Goal: Communication & Community: Answer question/provide support

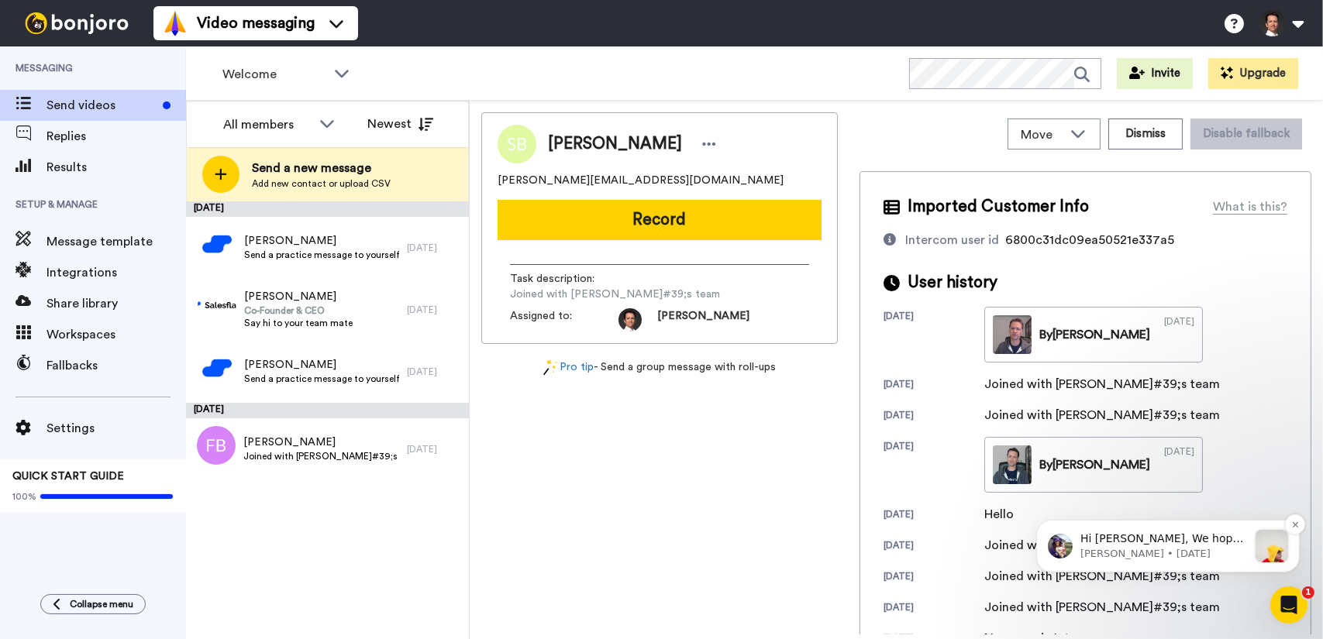
click at [1175, 557] on p "[PERSON_NAME] • [DATE]" at bounding box center [1162, 553] width 167 height 14
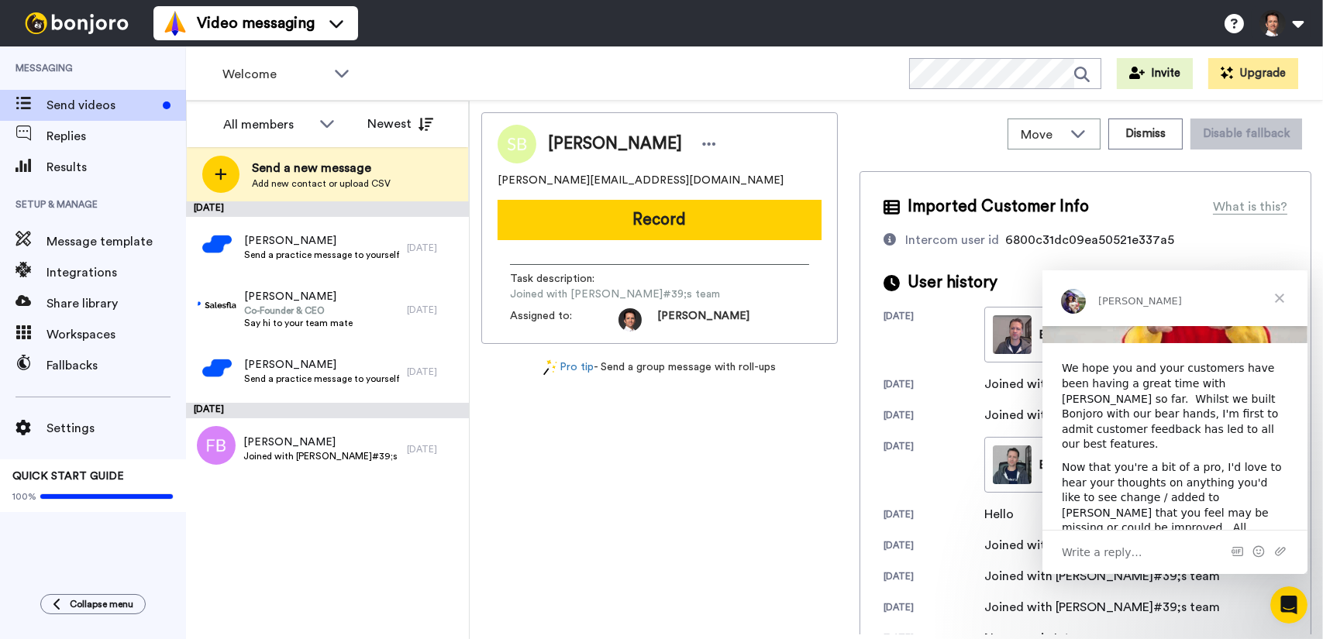
scroll to position [183, 0]
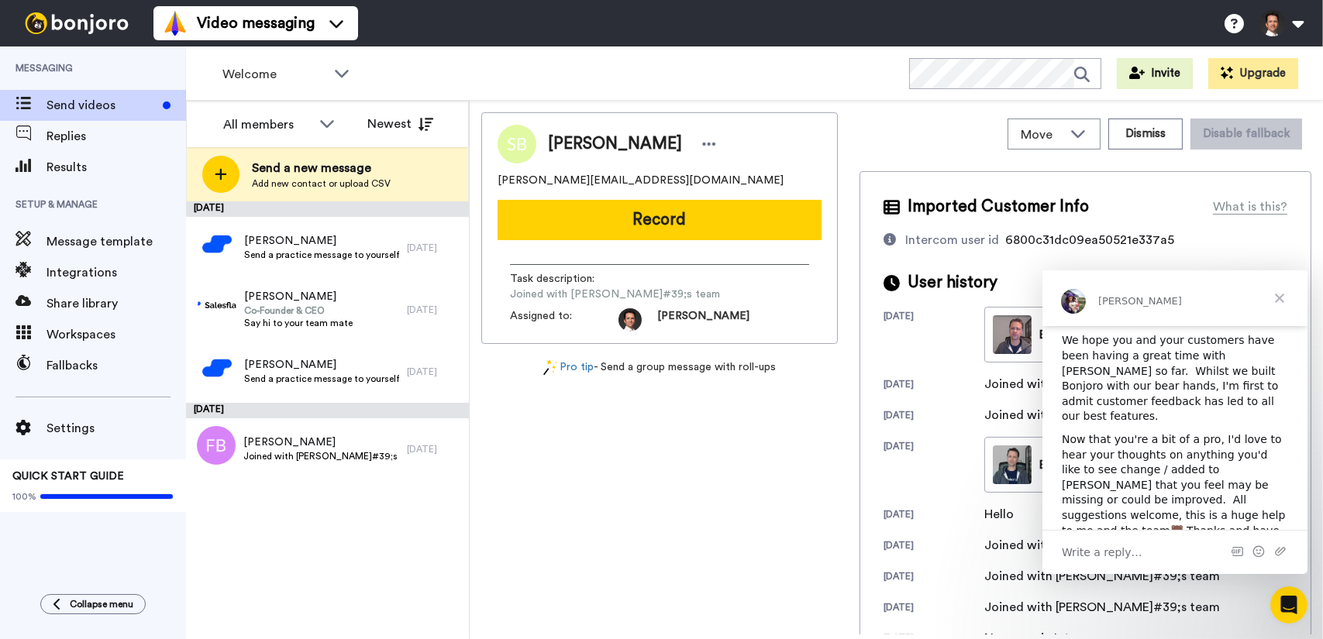
click at [1166, 553] on div "Write a reply…" at bounding box center [1173, 551] width 265 height 44
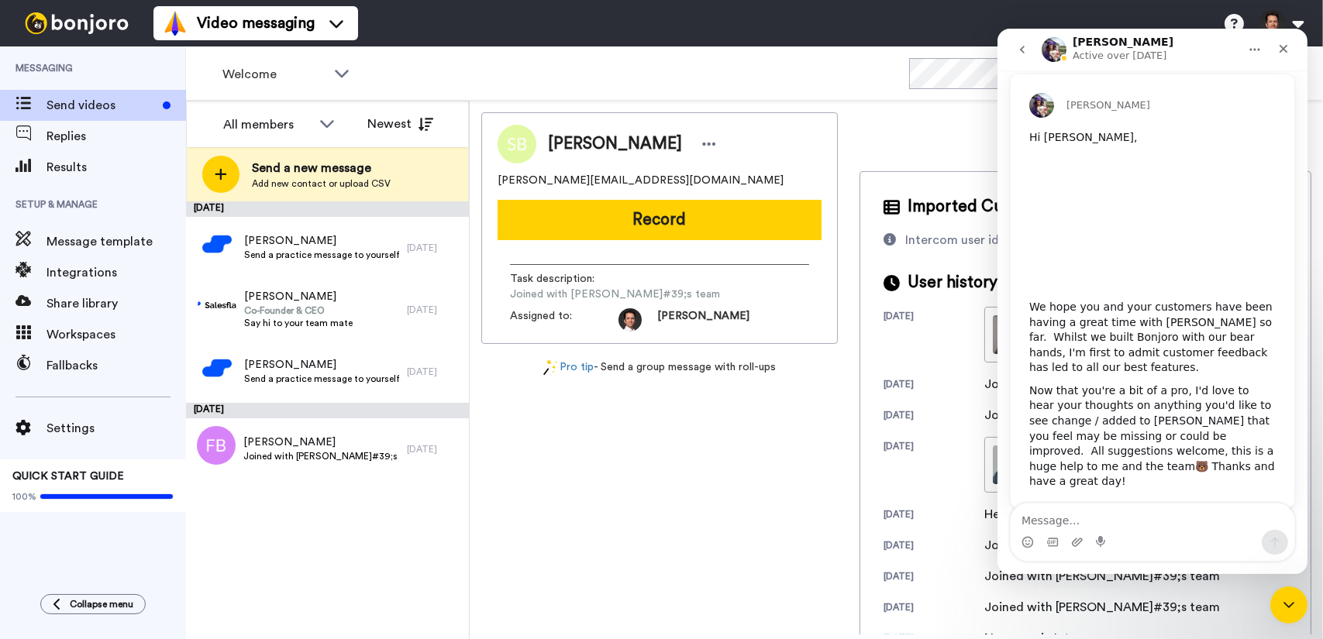
scroll to position [124, 0]
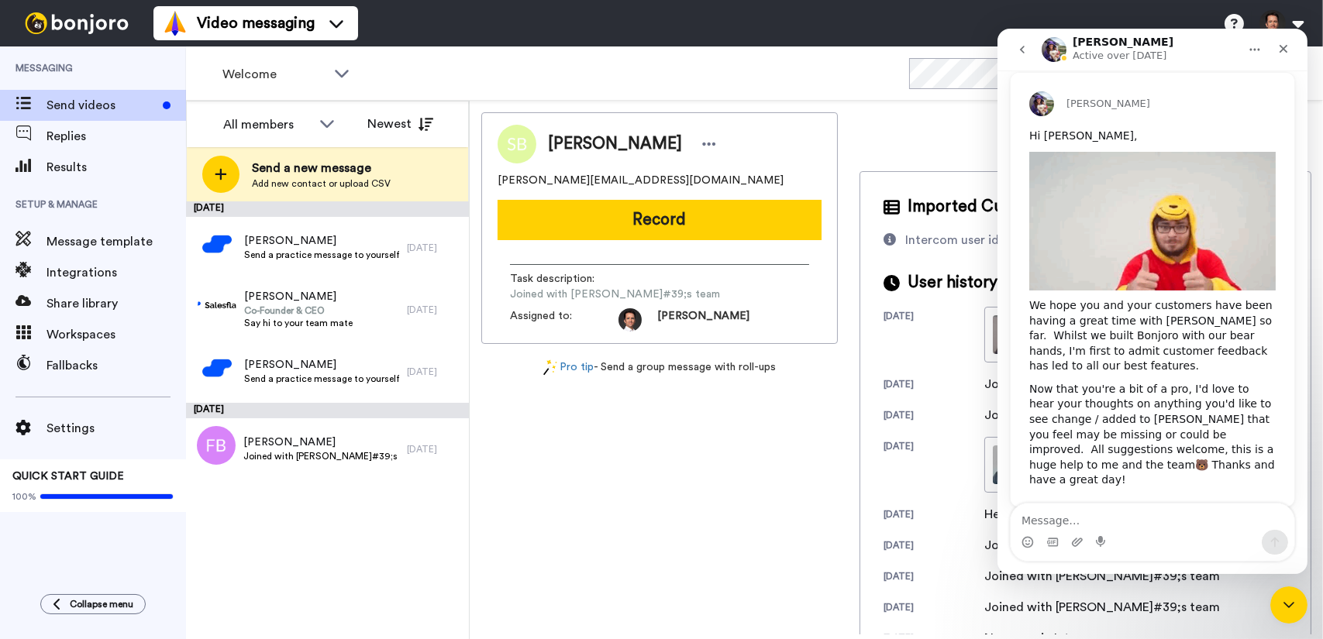
click at [1144, 522] on textarea "Message…" at bounding box center [1152, 517] width 284 height 26
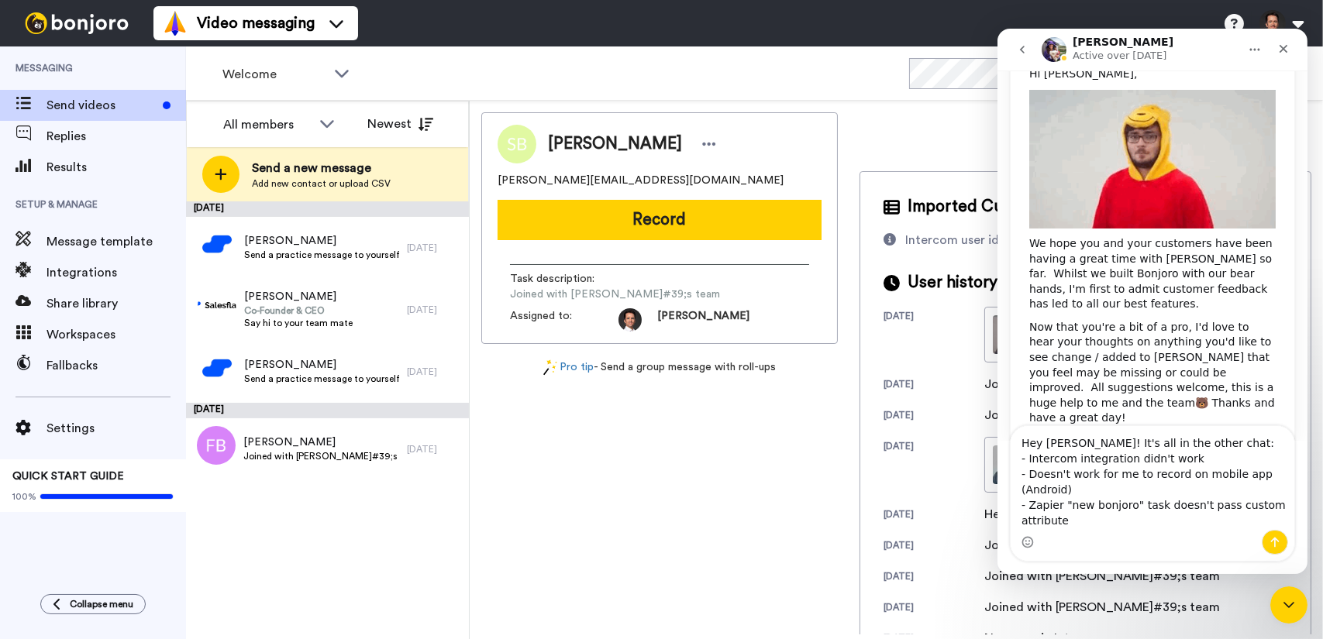
scroll to position [201, 0]
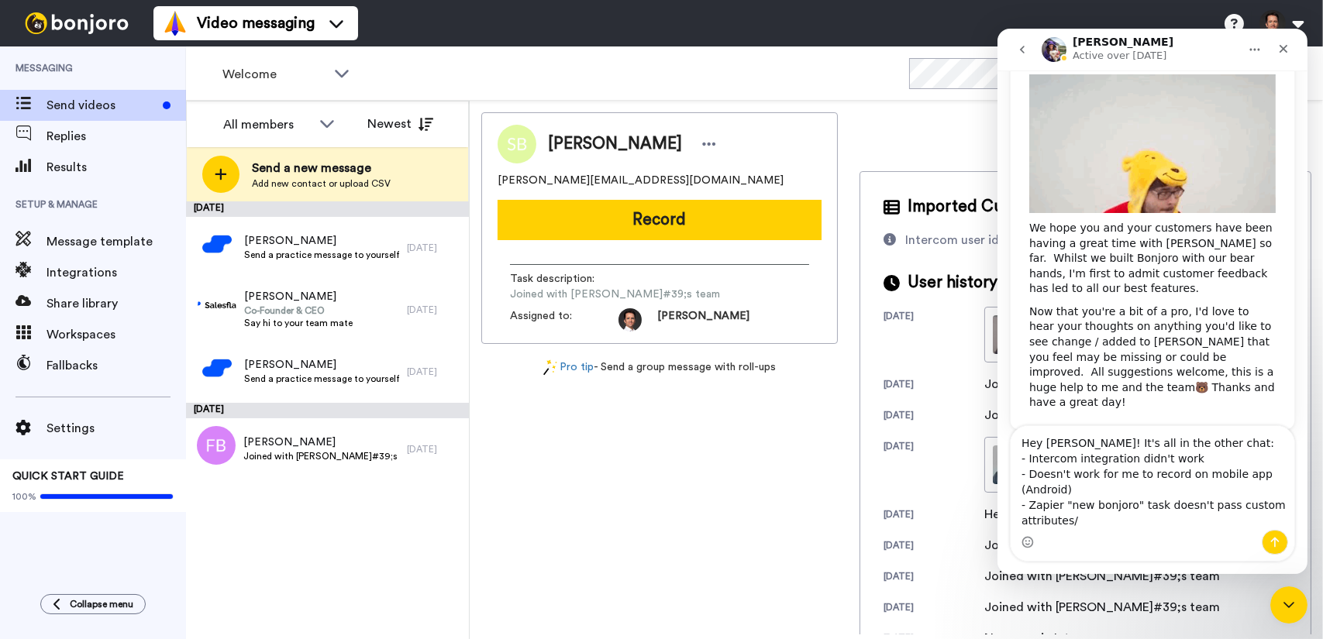
type textarea "Hey [PERSON_NAME]! It's all in the other chat: - Intercom integration didn't wo…"
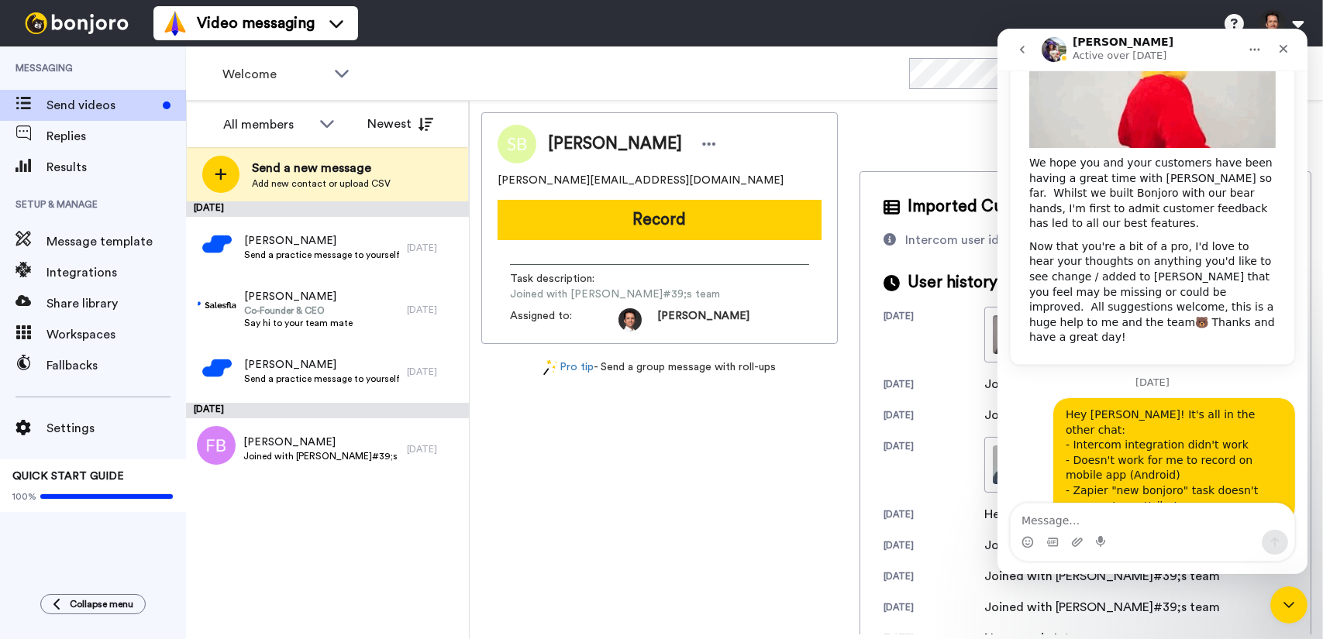
scroll to position [267, 0]
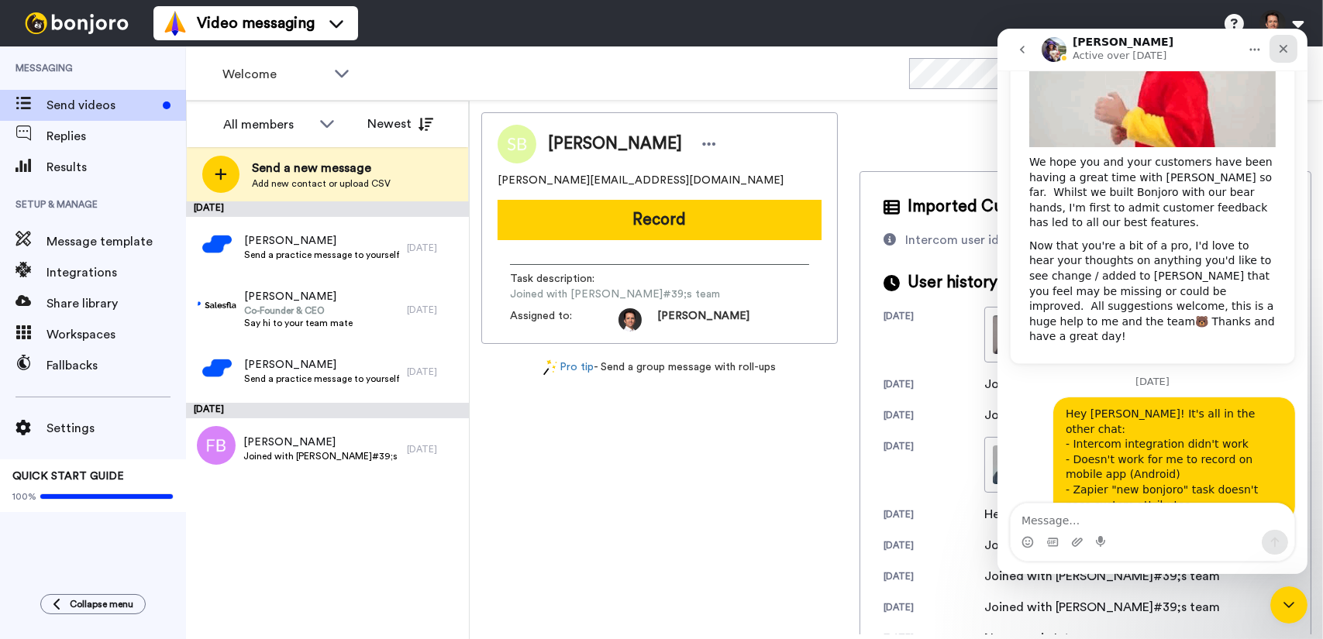
click at [1285, 55] on div "Close" at bounding box center [1282, 49] width 28 height 28
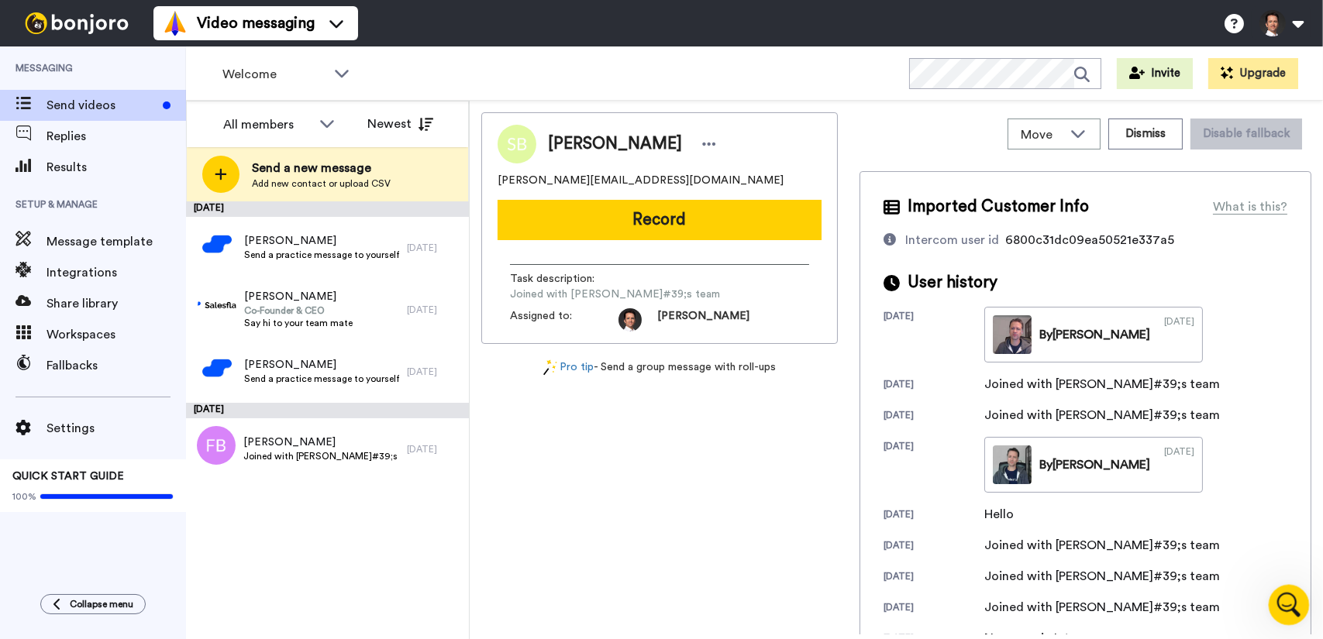
click at [1278, 614] on div "Open Intercom Messenger" at bounding box center [1286, 602] width 51 height 51
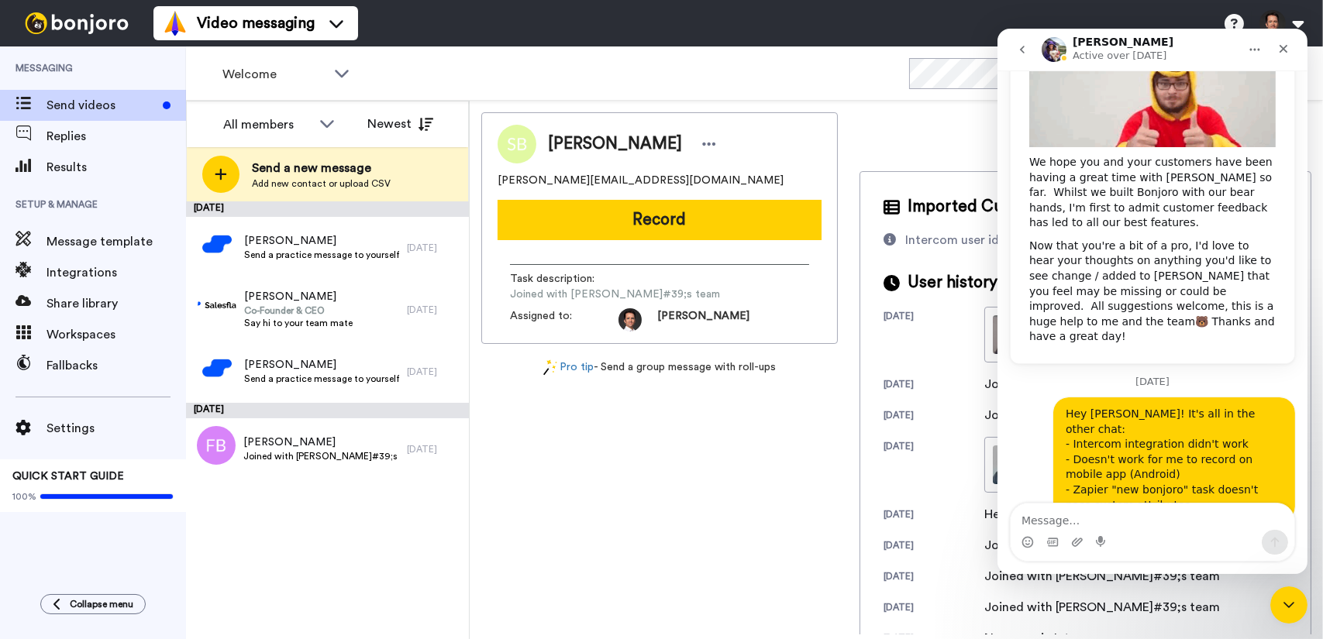
click at [1173, 519] on textarea "Message…" at bounding box center [1152, 517] width 284 height 26
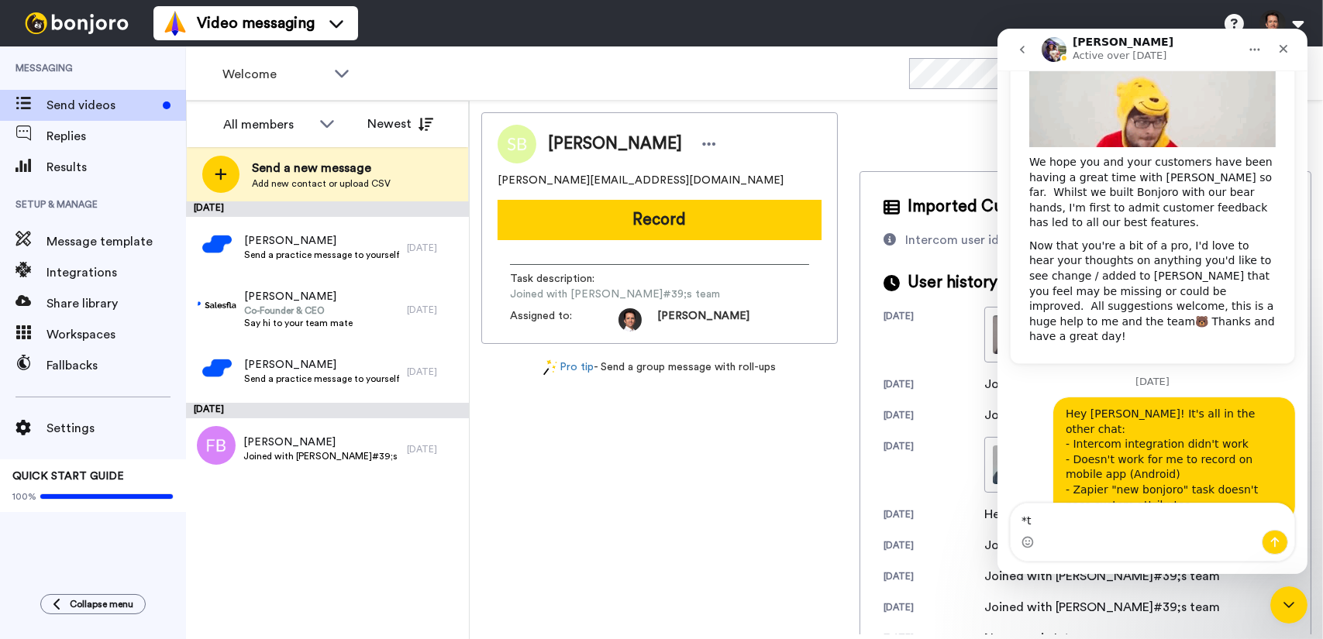
type textarea "*"
type textarea "task -> trigger"
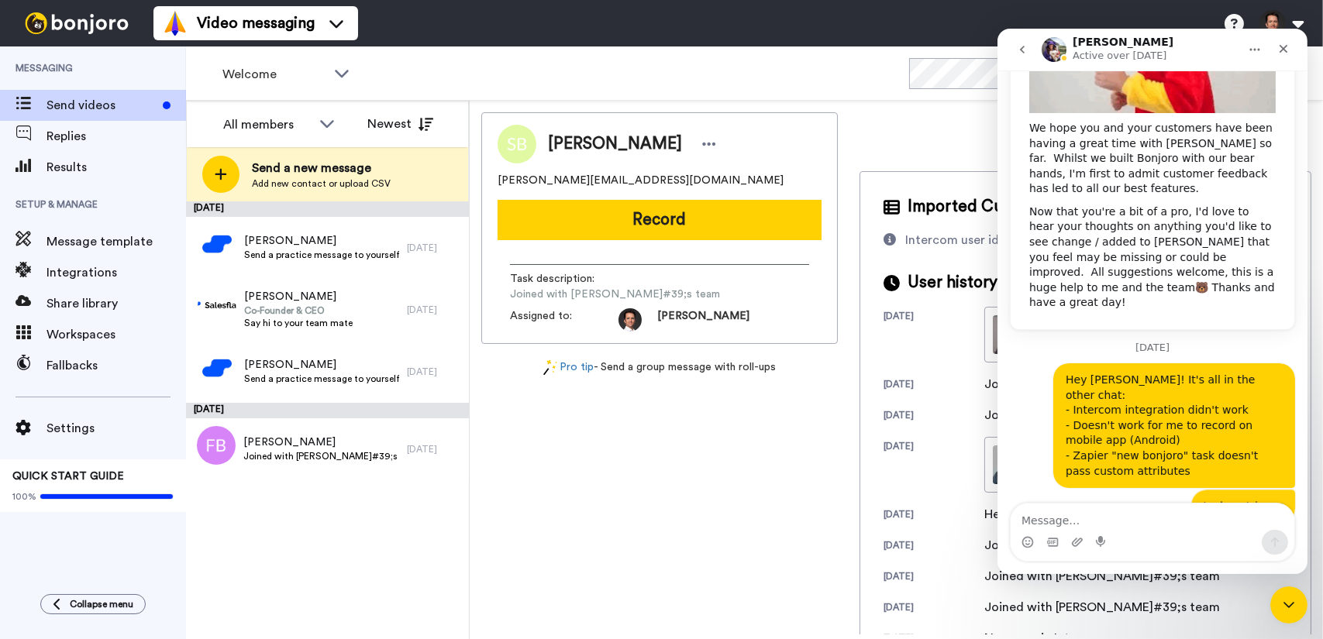
scroll to position [303, 0]
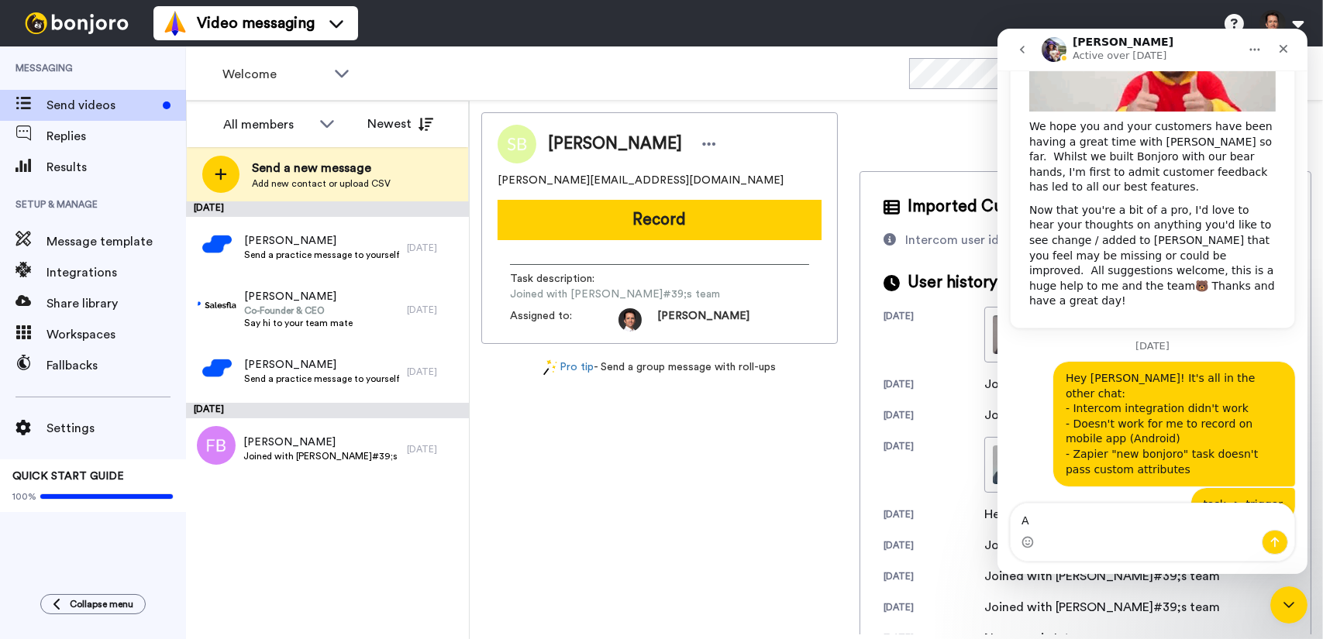
type textarea "A"
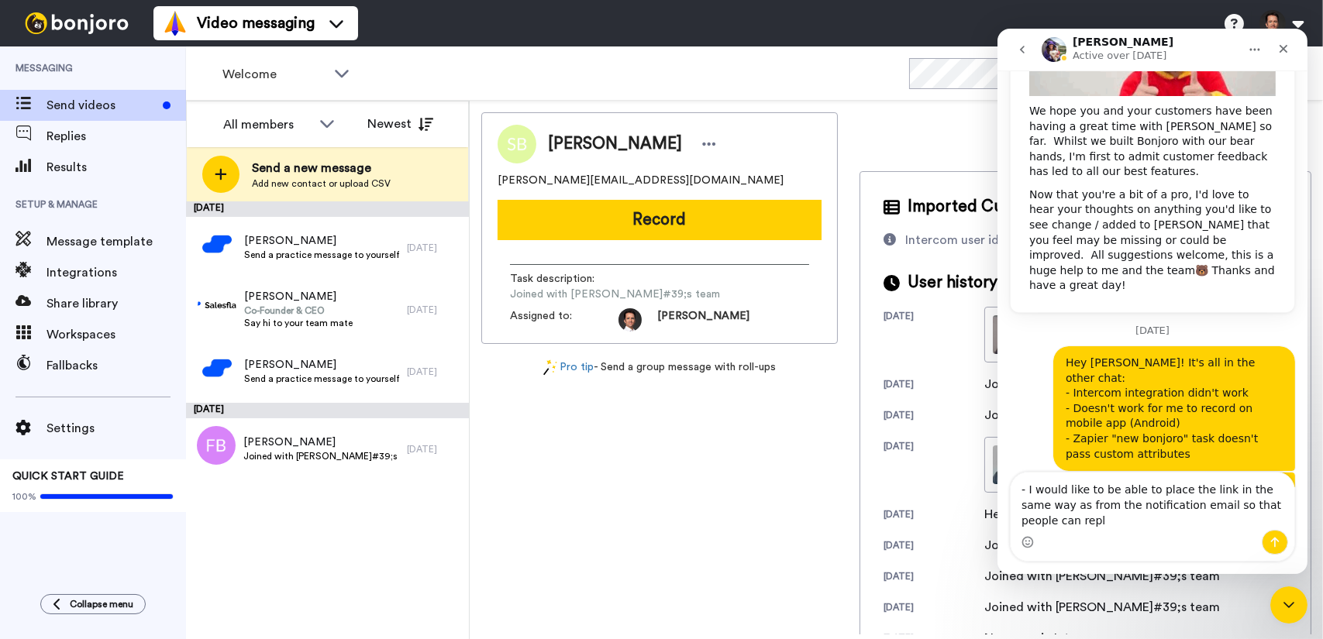
scroll to position [334, 0]
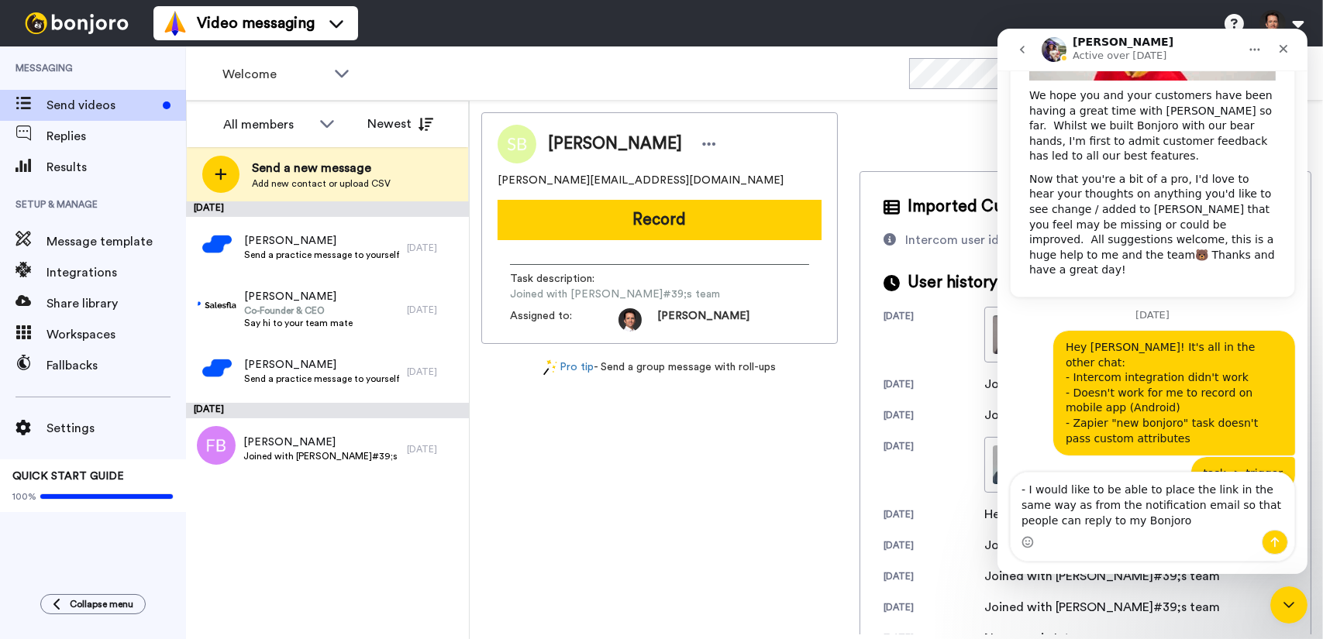
click at [1035, 507] on textarea "- I would like to be able to place the link in the same way as from the notific…" at bounding box center [1152, 501] width 284 height 57
click at [1214, 490] on textarea "- I would like to be able to place the link in the same way as from the notific…" at bounding box center [1152, 501] width 284 height 57
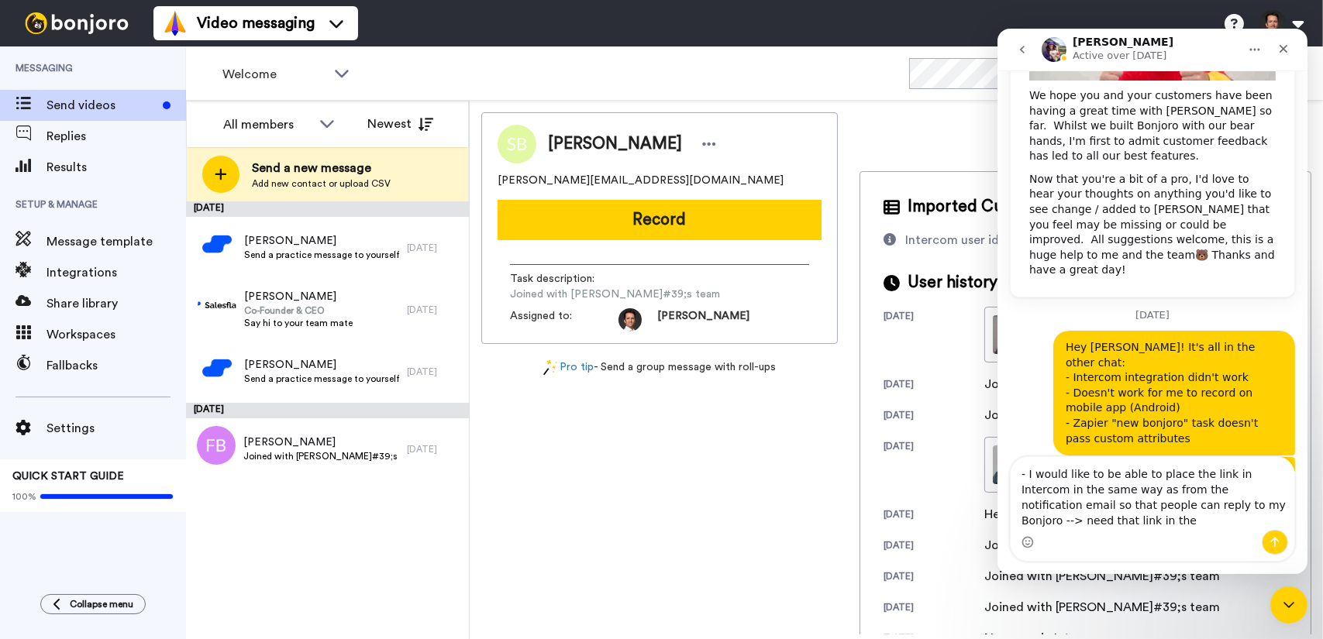
scroll to position [349, 0]
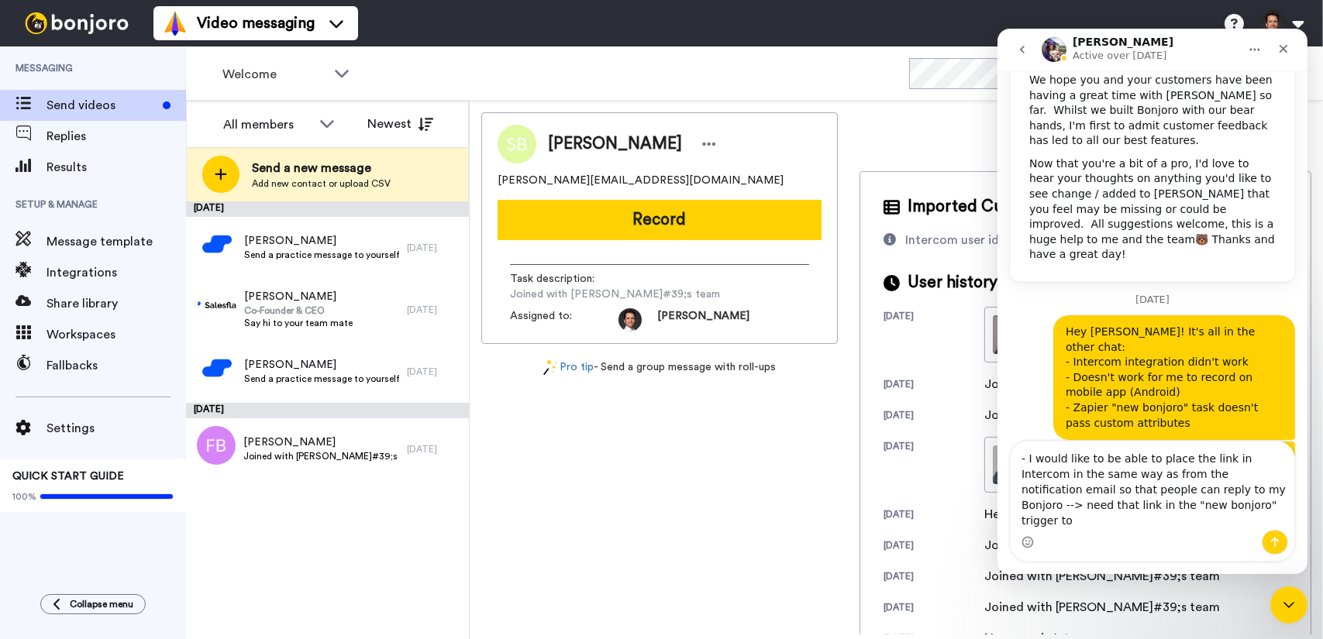
type textarea "- I would like to be able to place the link in Intercom in the same way as from…"
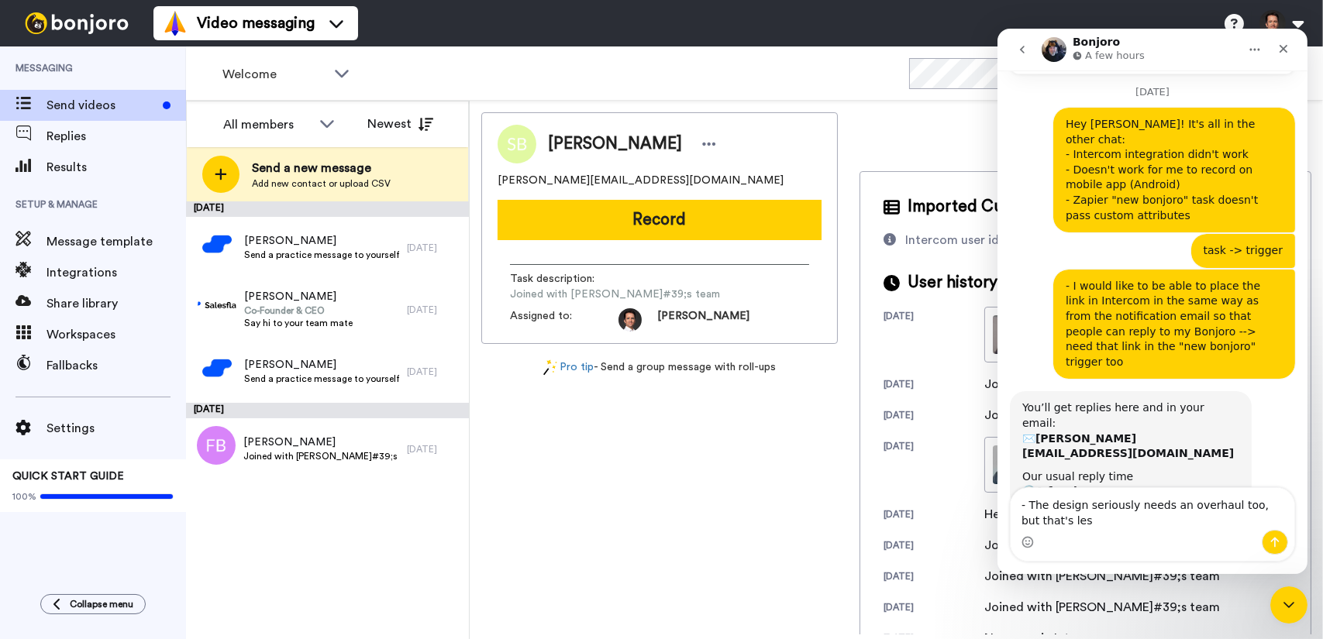
scroll to position [573, 0]
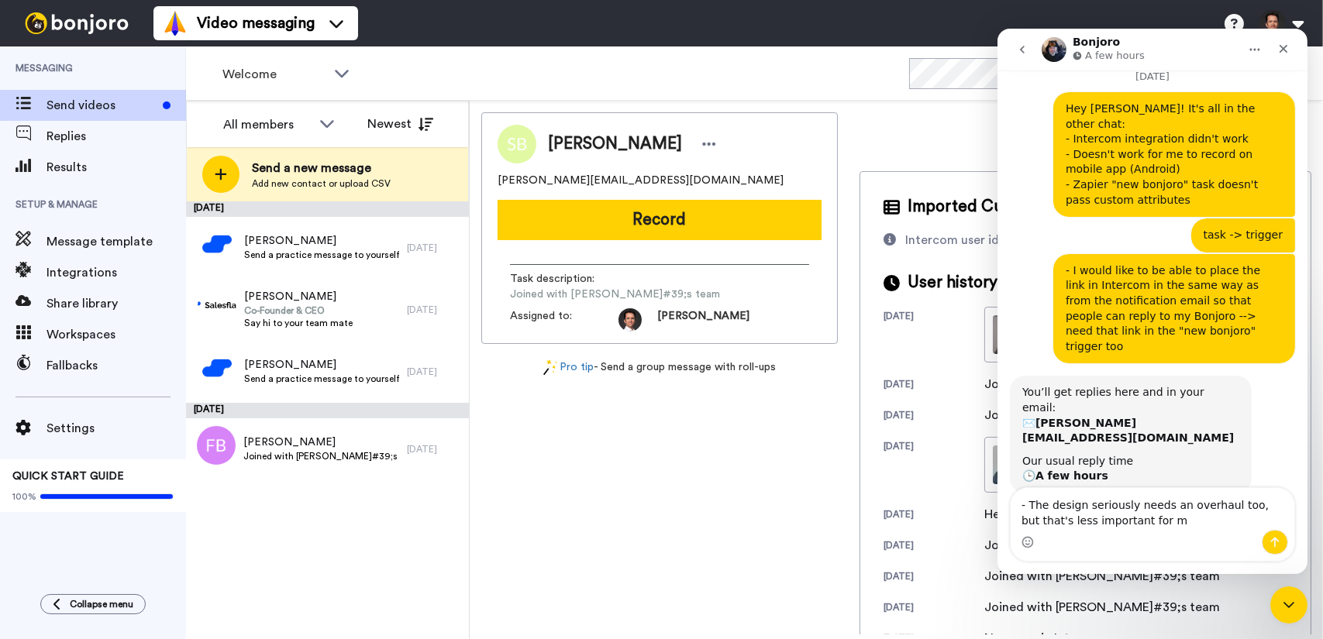
type textarea "- The design seriously needs an overhaul too, but that's less important for me"
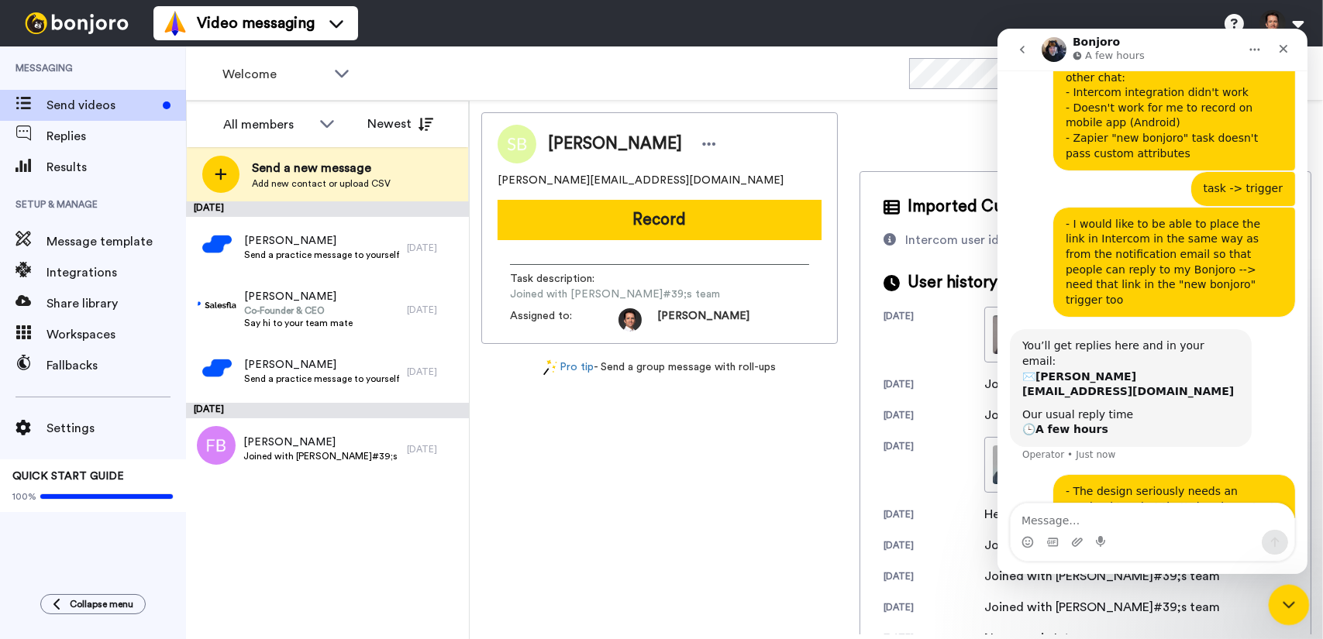
click at [1295, 614] on div "Close Intercom Messenger" at bounding box center [1285, 602] width 37 height 37
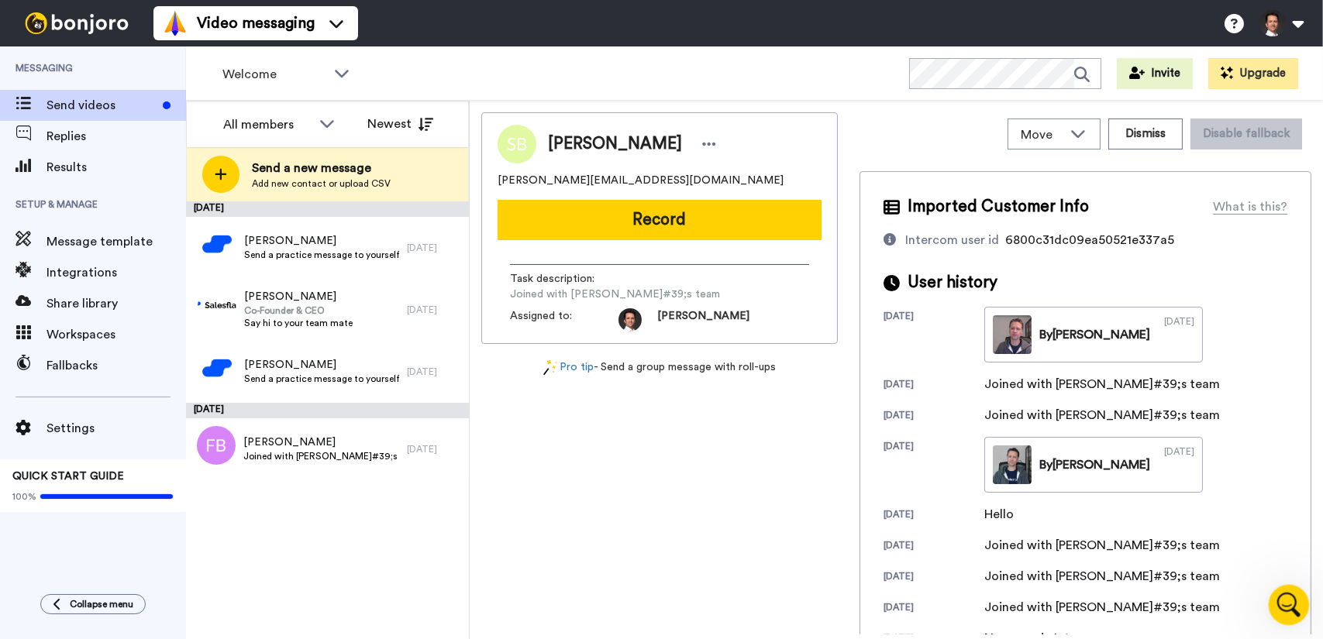
click at [1286, 607] on icon "Open Intercom Messenger" at bounding box center [1287, 603] width 26 height 26
